Goal: Information Seeking & Learning: Learn about a topic

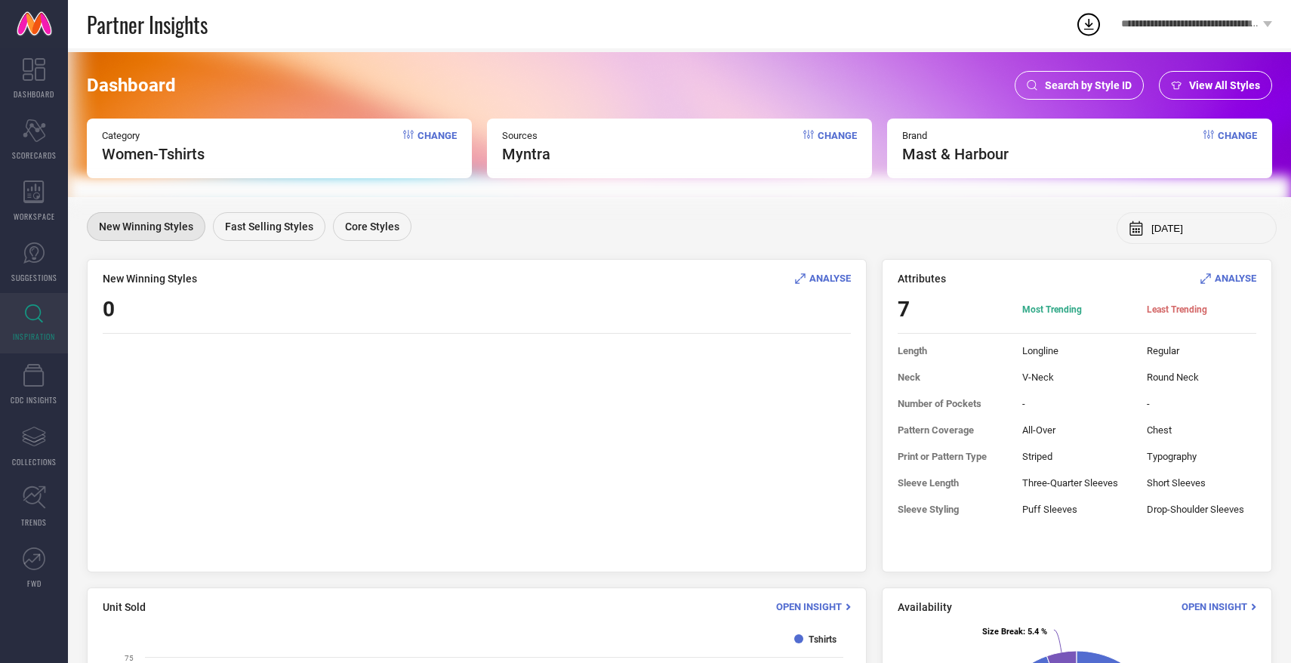
click at [417, 133] on span "Change" at bounding box center [436, 146] width 39 height 33
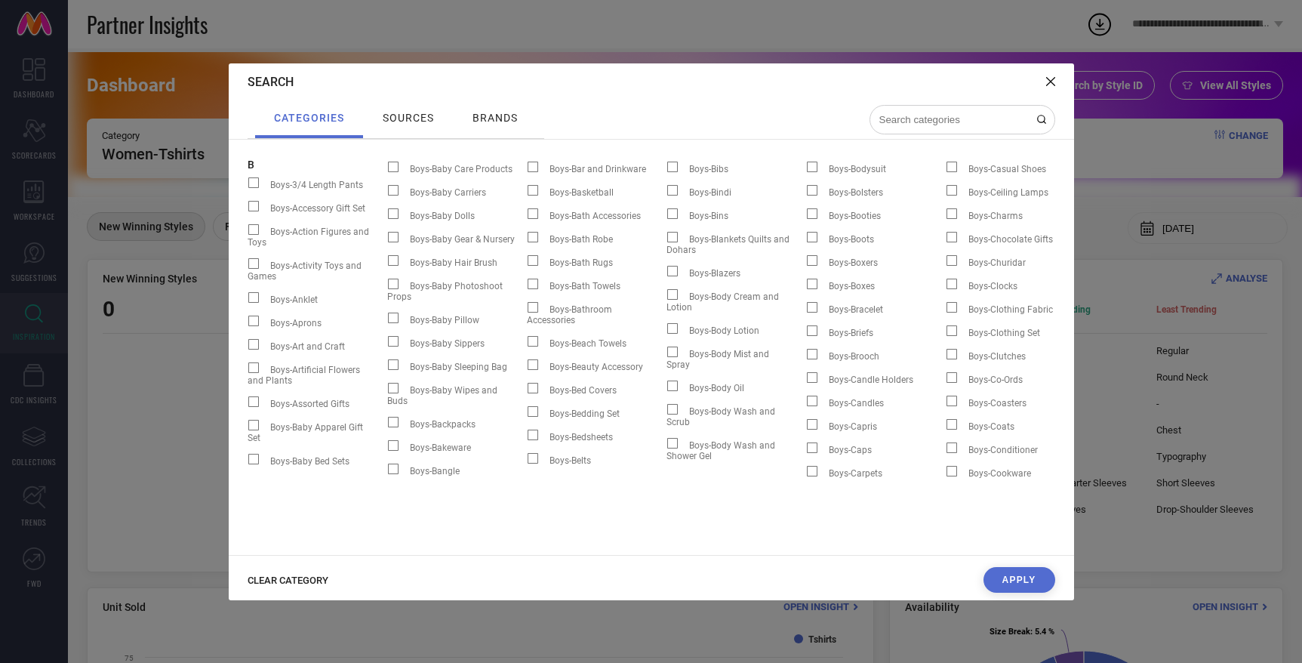
click at [1023, 596] on div "CLEAR CATEGORY Apply" at bounding box center [652, 583] width 846 height 33
click at [1022, 573] on button "Apply" at bounding box center [1020, 580] width 72 height 26
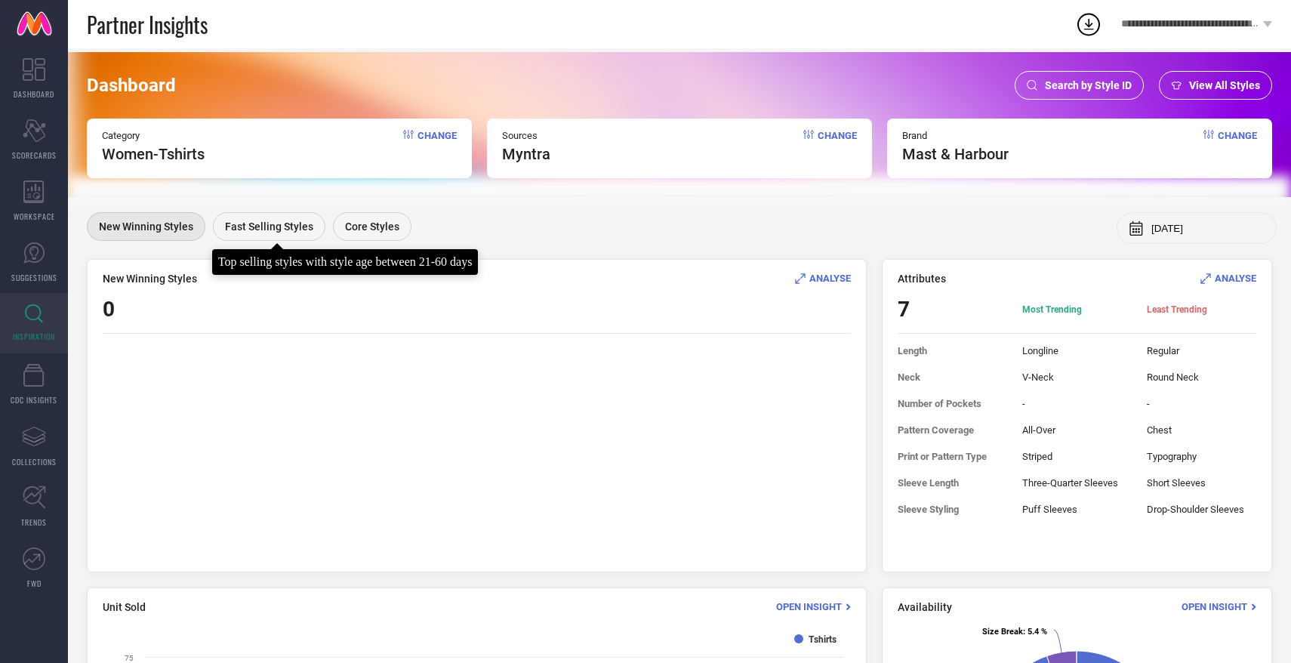
click at [290, 233] on div "Fast Selling Styles" at bounding box center [269, 226] width 112 height 29
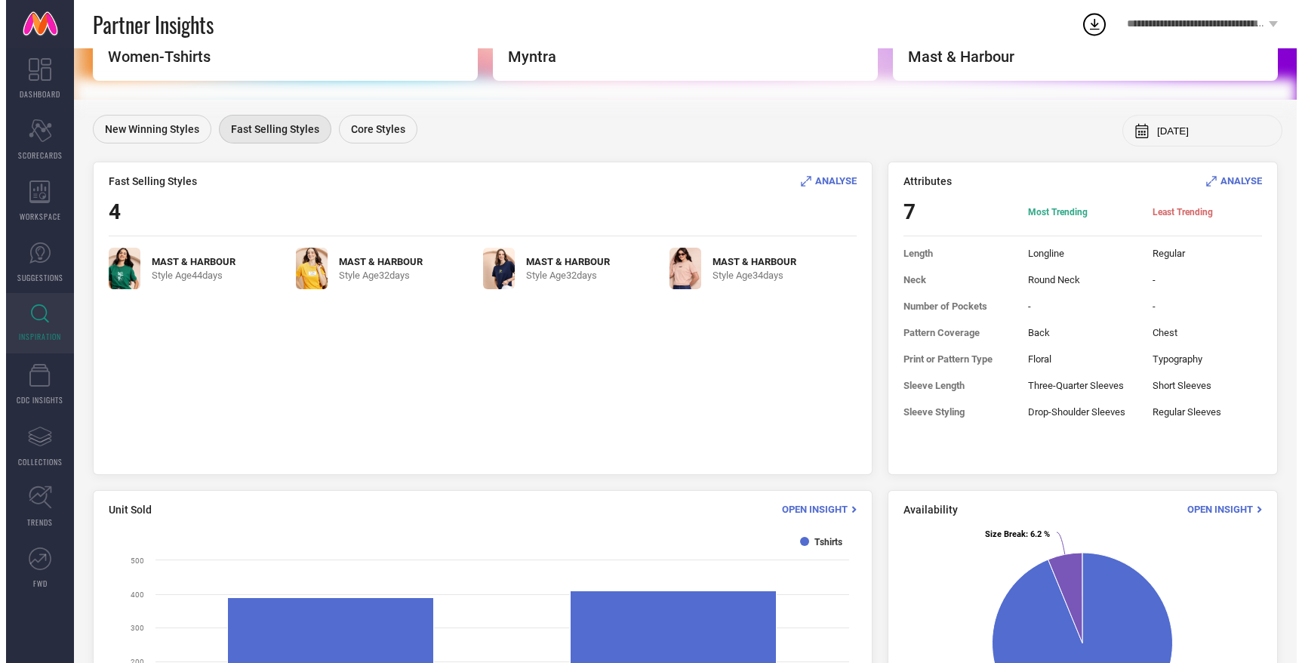
scroll to position [97, 0]
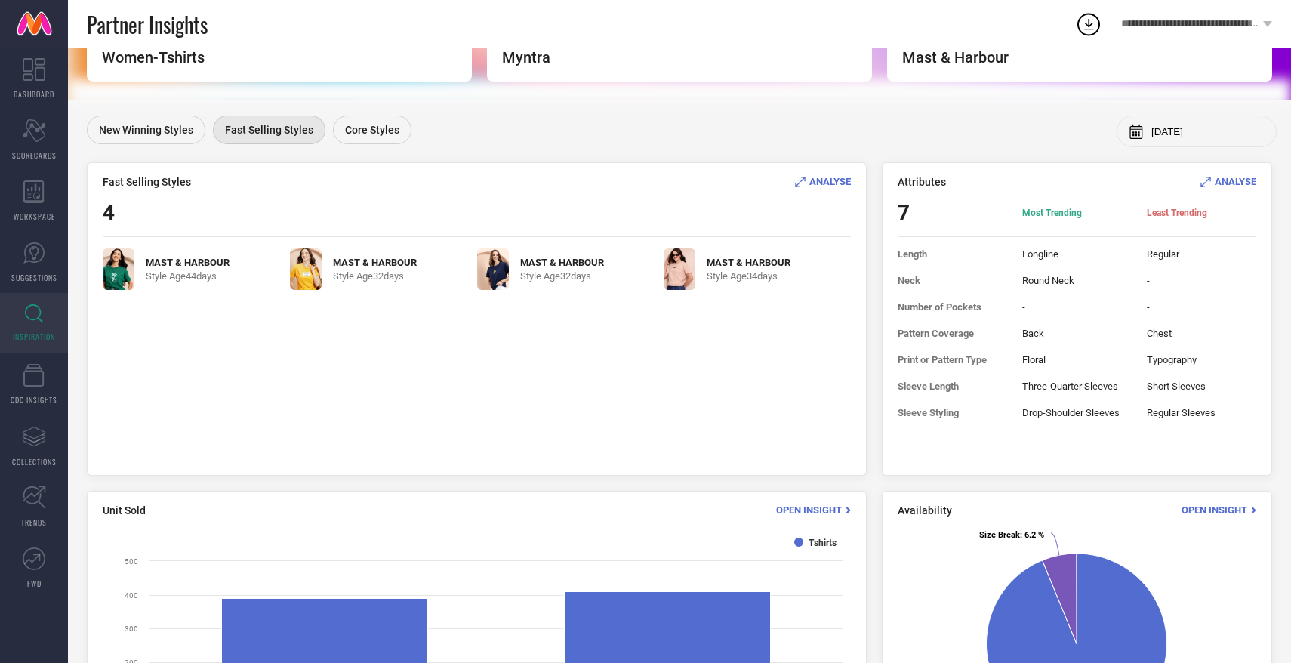
drag, startPoint x: 93, startPoint y: 170, endPoint x: 176, endPoint y: 317, distance: 169.0
click at [177, 318] on div "Fast Selling Styles ANALYSE 4 MAST & HARBOUR Style Age [DEMOGRAPHIC_DATA] days …" at bounding box center [477, 318] width 780 height 313
click at [176, 317] on div "MAST & HARBOUR Style Age [DEMOGRAPHIC_DATA] days MAST & HARBOUR Style Age [DEMO…" at bounding box center [477, 353] width 748 height 211
click at [120, 260] on img at bounding box center [119, 269] width 32 height 42
click at [829, 183] on span "ANALYSE" at bounding box center [830, 181] width 42 height 11
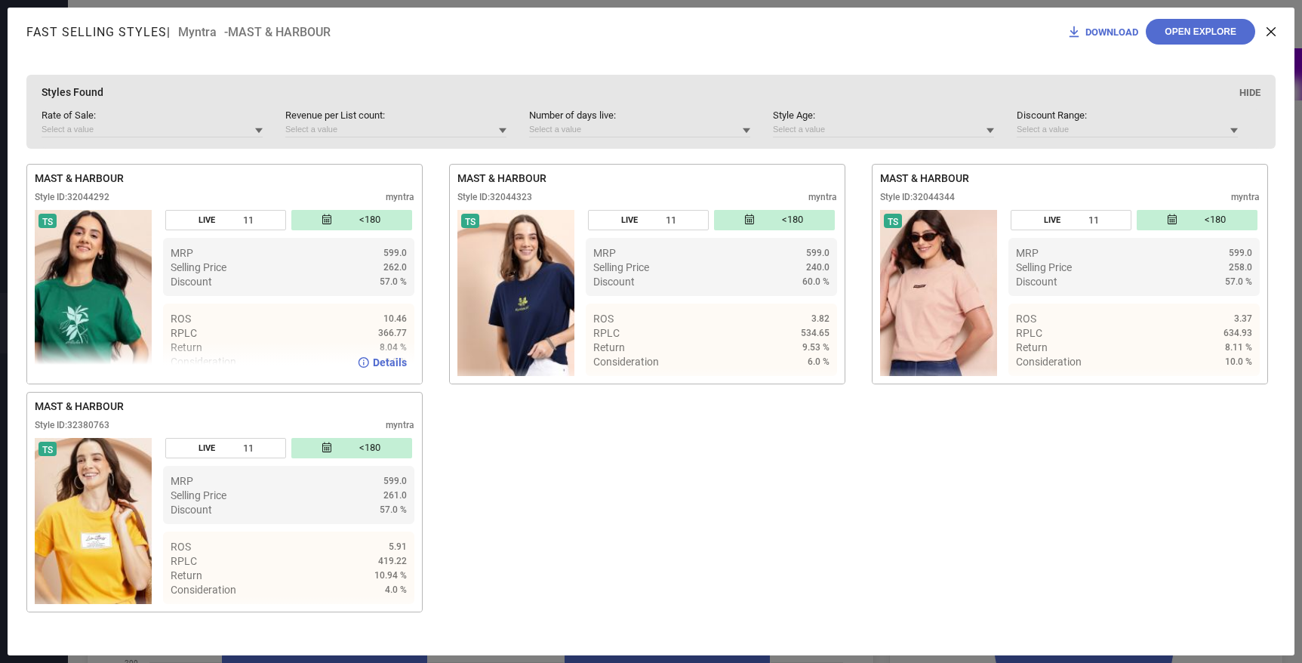
click at [365, 359] on icon at bounding box center [364, 362] width 11 height 11
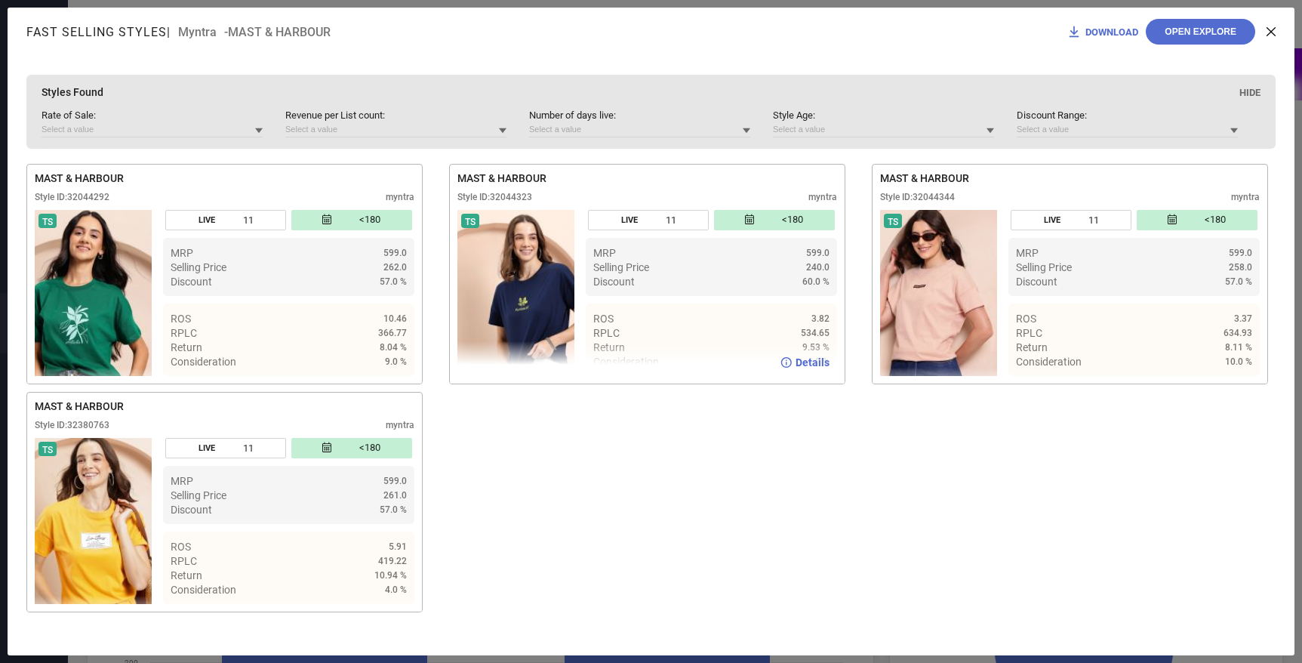
click at [813, 367] on span "Details" at bounding box center [813, 362] width 34 height 12
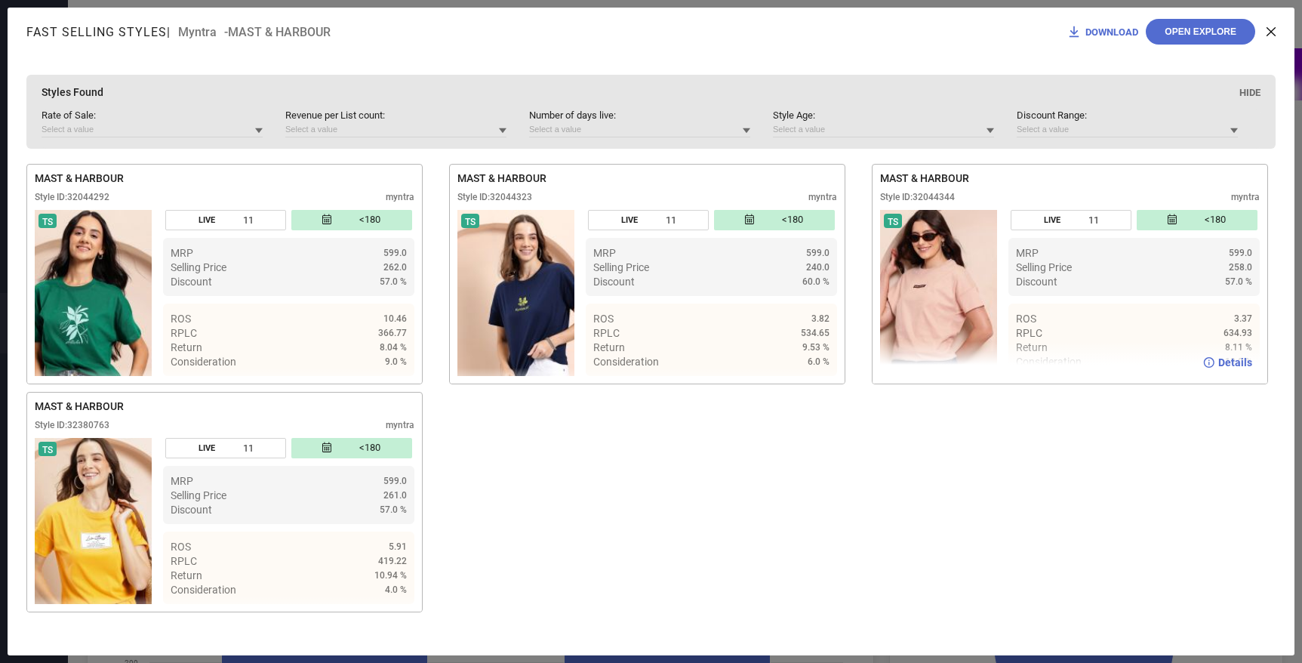
click at [1226, 365] on span "Details" at bounding box center [1235, 362] width 34 height 12
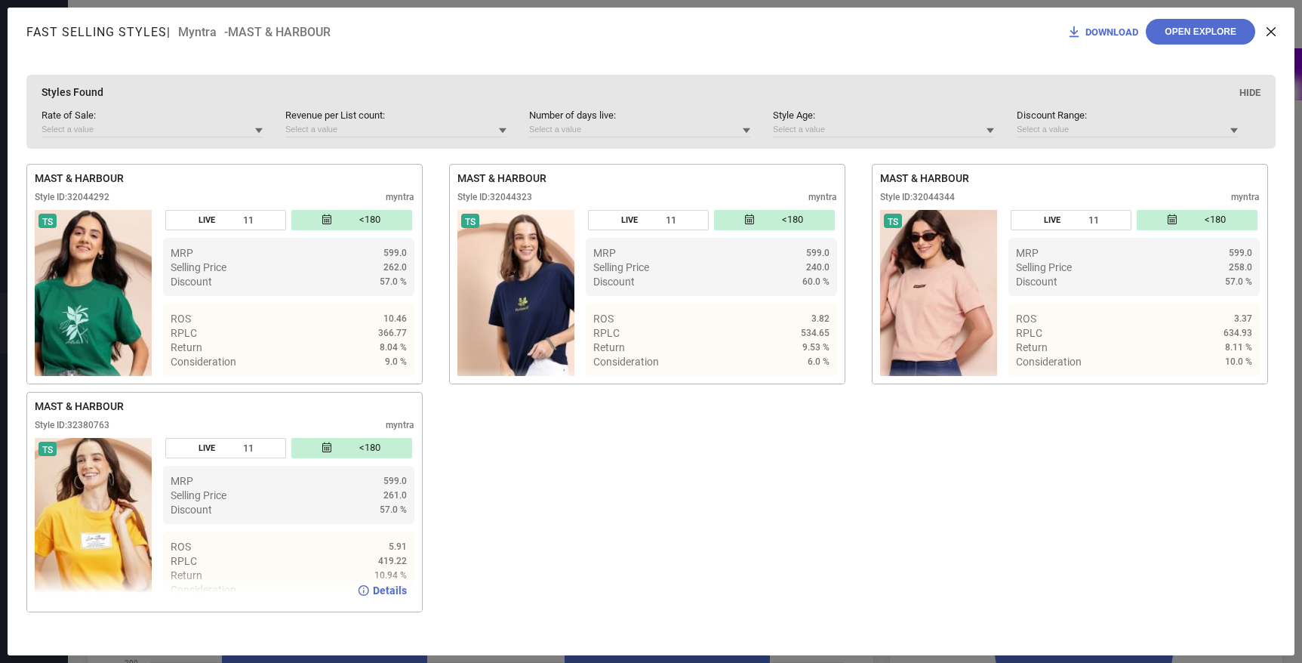
click at [382, 581] on div "Details" at bounding box center [224, 590] width 395 height 42
click at [380, 590] on span "Details" at bounding box center [390, 590] width 34 height 12
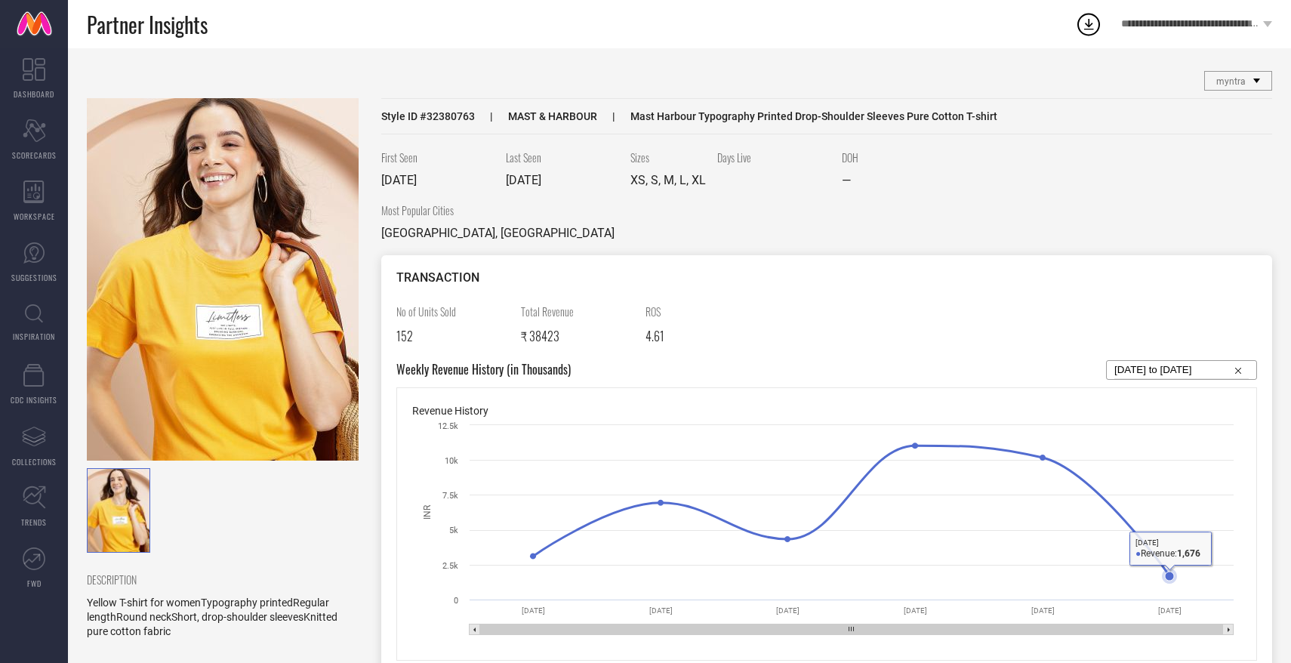
click at [1166, 579] on icon at bounding box center [1169, 575] width 15 height 15
drag, startPoint x: 371, startPoint y: 224, endPoint x: 473, endPoint y: 231, distance: 101.4
click at [535, 229] on div "Most Popular Cities [GEOGRAPHIC_DATA], [GEOGRAPHIC_DATA]" at bounding box center [826, 228] width 891 height 53
drag, startPoint x: 382, startPoint y: 207, endPoint x: 460, endPoint y: 214, distance: 78.1
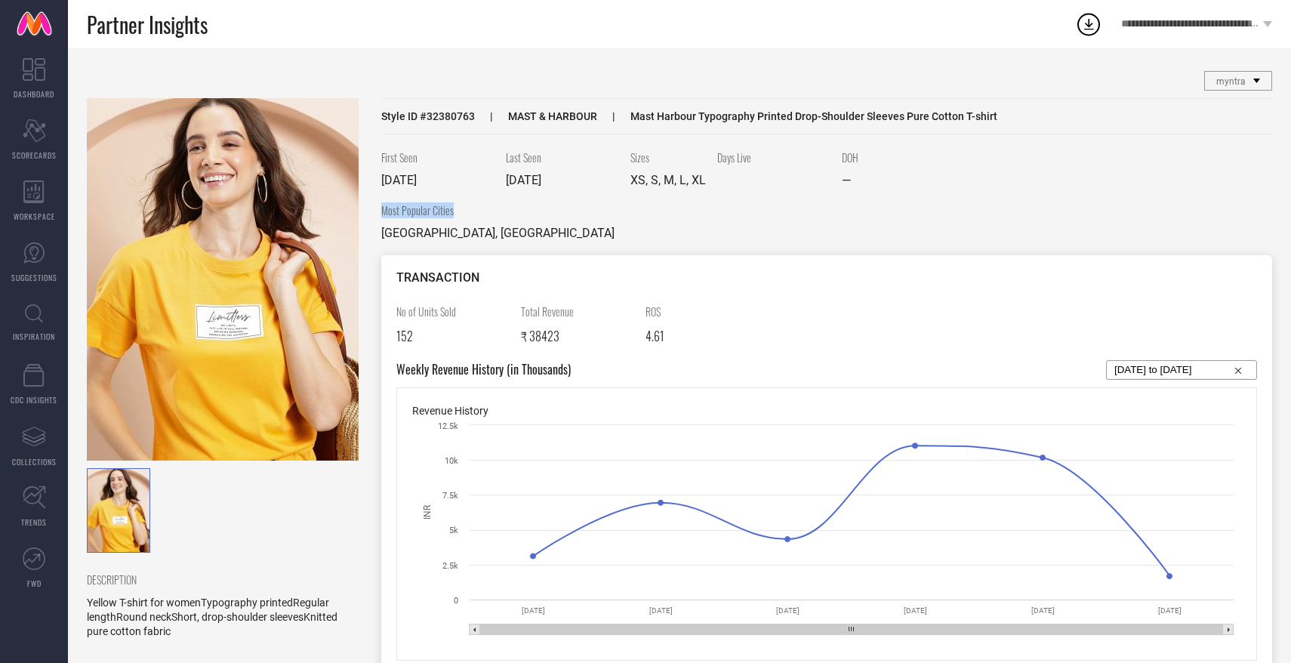
click at [460, 214] on span "Most Popular Cities" at bounding box center [497, 210] width 233 height 16
click at [467, 208] on span "Most Popular Cities" at bounding box center [497, 210] width 233 height 16
drag, startPoint x: 387, startPoint y: 263, endPoint x: 479, endPoint y: 278, distance: 94.0
click at [479, 278] on div "TRANSACTION No of Units Sold 152 Total Revenue ₹ 38423 ROS 4.61 Weekly Revenue …" at bounding box center [826, 469] width 891 height 428
click at [395, 265] on div "TRANSACTION No of Units Sold 152 Total Revenue ₹ 38423 ROS 4.61 Weekly Revenue …" at bounding box center [826, 469] width 891 height 428
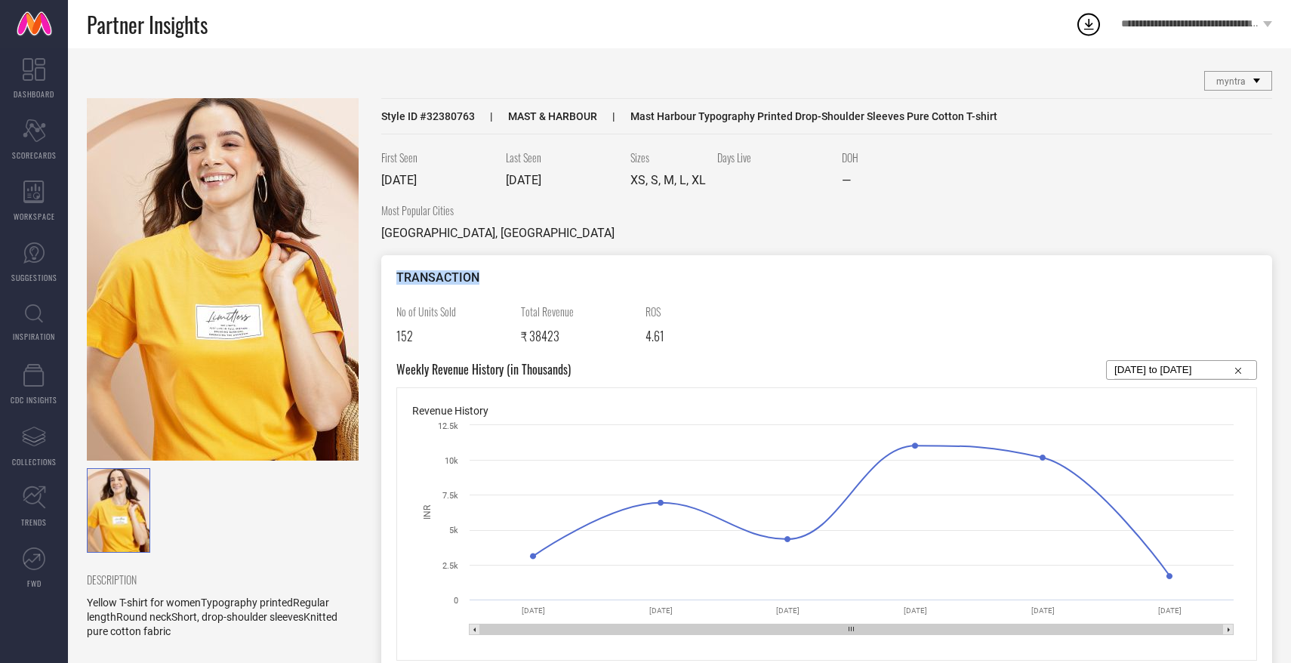
drag, startPoint x: 396, startPoint y: 276, endPoint x: 481, endPoint y: 277, distance: 84.6
click at [480, 278] on div "TRANSACTION" at bounding box center [826, 277] width 861 height 14
click at [393, 276] on div "TRANSACTION No of Units Sold 152 Total Revenue ₹ 38423 ROS 4.61 Weekly Revenue …" at bounding box center [826, 469] width 891 height 428
drag, startPoint x: 398, startPoint y: 276, endPoint x: 670, endPoint y: 337, distance: 278.6
click at [670, 339] on div "TRANSACTION No of Units Sold 152 Total Revenue ₹ 38423 ROS 4.61 Weekly Revenue …" at bounding box center [826, 469] width 891 height 428
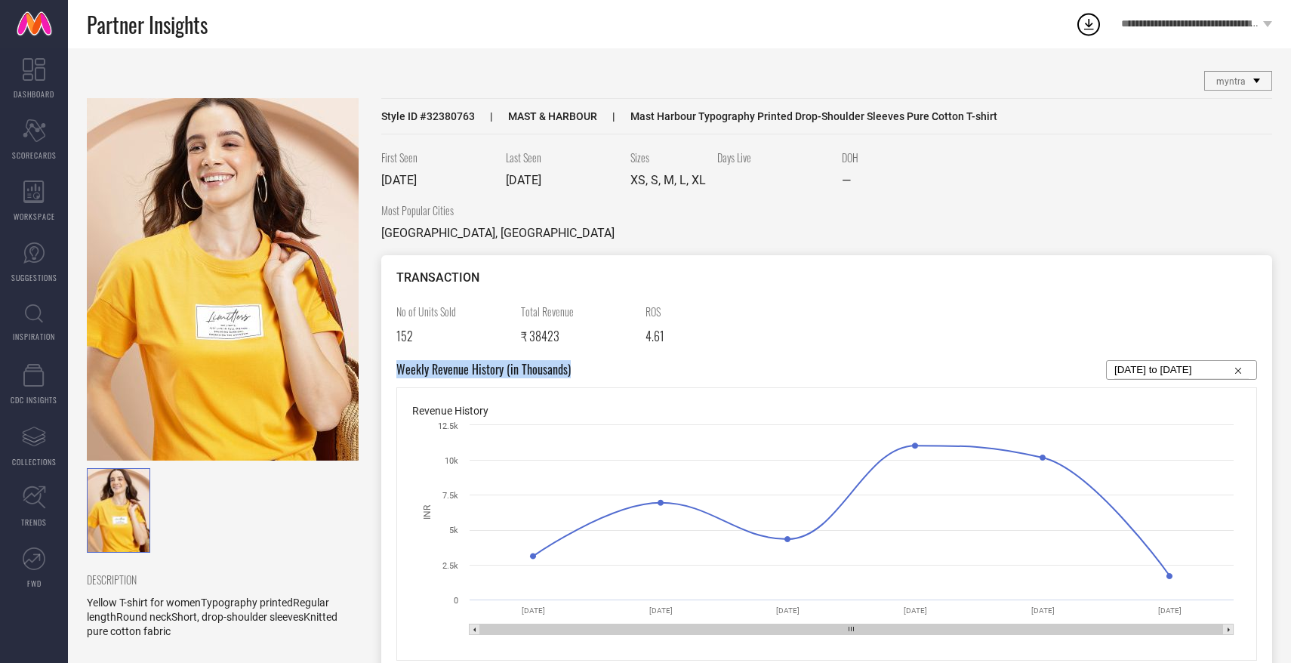
drag, startPoint x: 397, startPoint y: 367, endPoint x: 585, endPoint y: 372, distance: 188.0
click at [585, 372] on div "Weekly Revenue History (in Thousands) 13-07-2025 to 11-08-2025" at bounding box center [826, 370] width 861 height 20
drag, startPoint x: 398, startPoint y: 275, endPoint x: 489, endPoint y: 302, distance: 95.3
click at [489, 302] on div "TRANSACTION No of Units Sold 152 Total Revenue ₹ 38423 ROS 4.61 Weekly Revenue …" at bounding box center [826, 469] width 891 height 428
click at [397, 275] on div "TRANSACTION" at bounding box center [826, 277] width 861 height 14
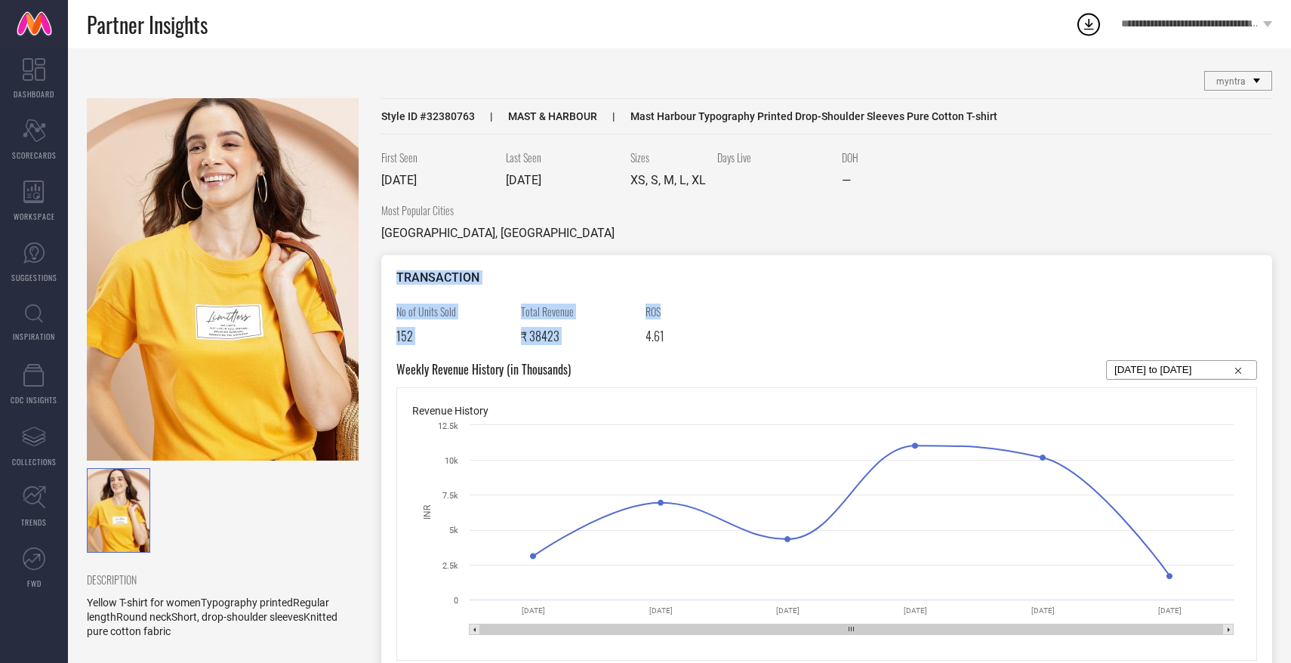
drag, startPoint x: 397, startPoint y: 275, endPoint x: 714, endPoint y: 308, distance: 318.8
click at [714, 308] on div "TRANSACTION No of Units Sold 152 Total Revenue ₹ 38423 ROS 4.61 Weekly Revenue …" at bounding box center [826, 469] width 891 height 428
click at [608, 263] on div "TRANSACTION No of Units Sold 152 Total Revenue ₹ 38423 ROS 4.61 Weekly Revenue …" at bounding box center [826, 469] width 891 height 428
drag, startPoint x: 396, startPoint y: 274, endPoint x: 462, endPoint y: 420, distance: 159.8
click at [462, 420] on div "TRANSACTION No of Units Sold 152 Total Revenue ₹ 38423 ROS 4.61 Weekly Revenue …" at bounding box center [826, 469] width 891 height 428
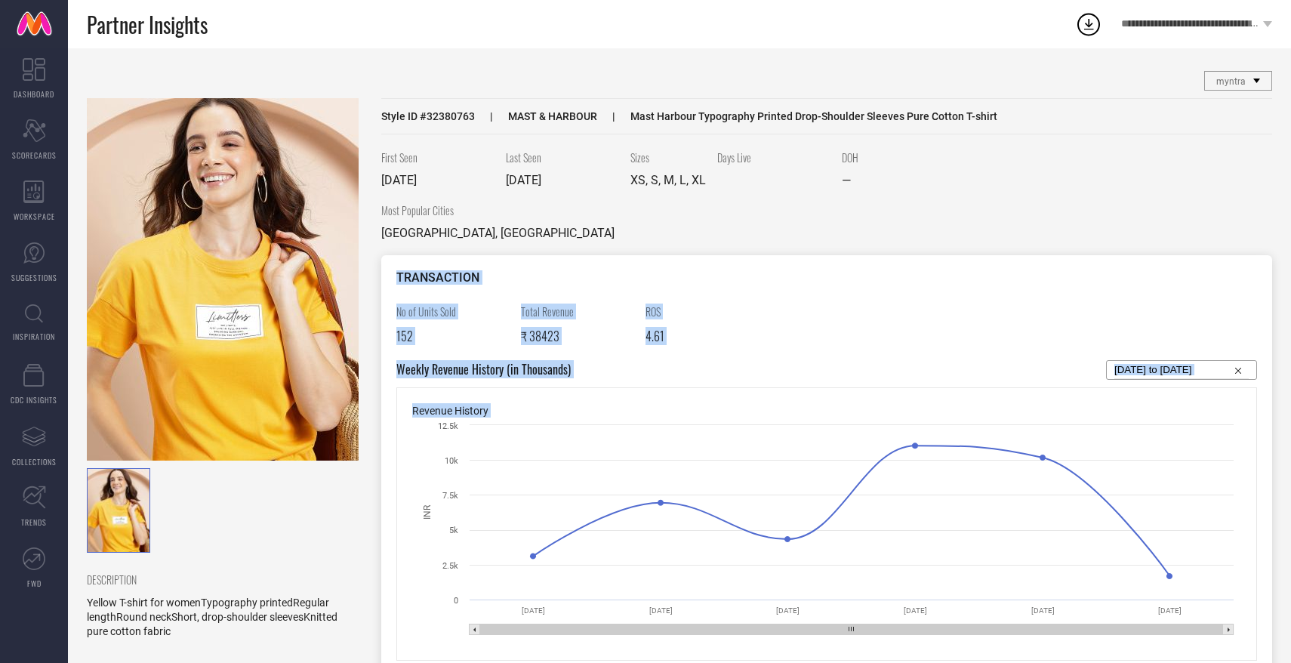
click at [600, 364] on div "Weekly Revenue History (in Thousands) 13-07-2025 to 11-08-2025" at bounding box center [826, 370] width 861 height 20
